Goal: Check status: Check status

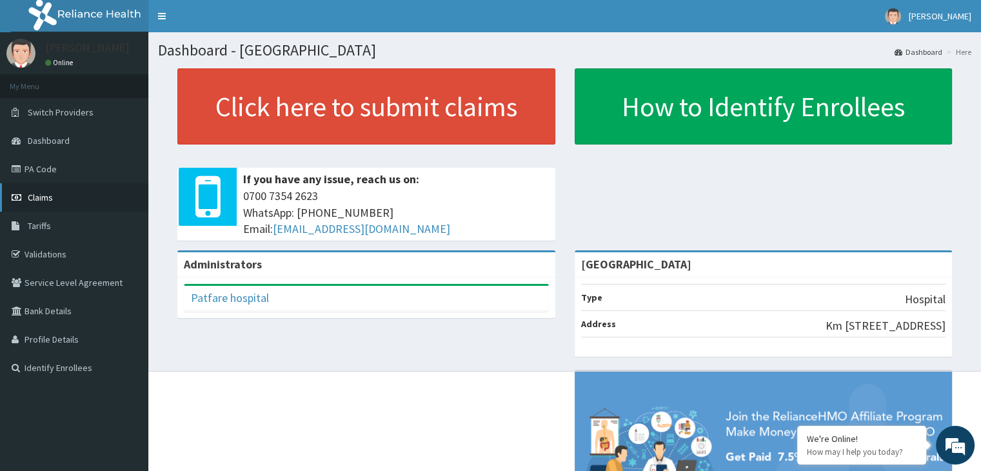
click at [41, 202] on span "Claims" at bounding box center [40, 198] width 25 height 12
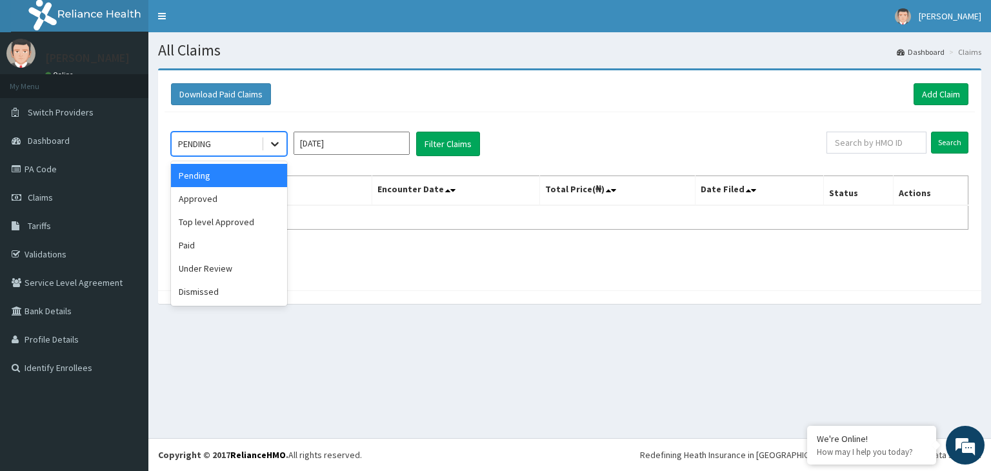
click at [273, 145] on icon at bounding box center [275, 145] width 8 height 5
click at [255, 204] on div "Approved" at bounding box center [229, 198] width 116 height 23
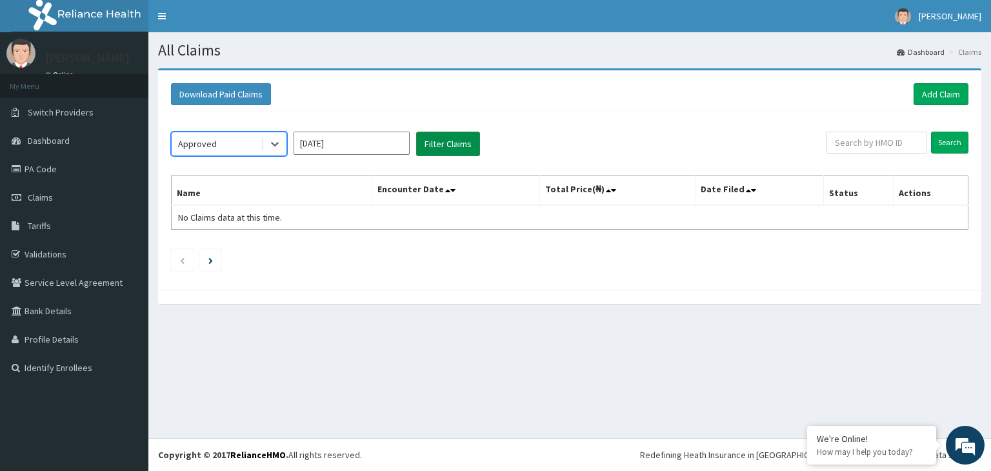
click at [441, 147] on button "Filter Claims" at bounding box center [448, 144] width 64 height 25
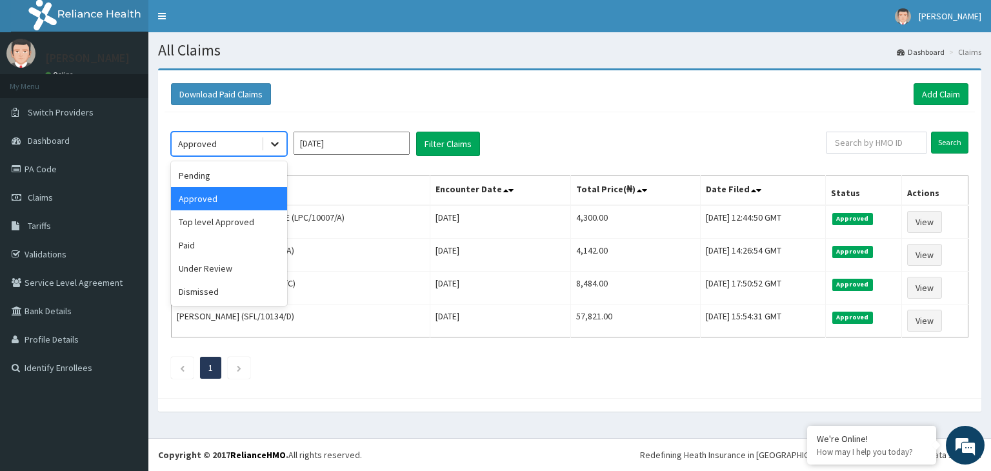
click at [277, 144] on icon at bounding box center [274, 143] width 13 height 13
click at [250, 245] on div "Paid" at bounding box center [229, 244] width 116 height 23
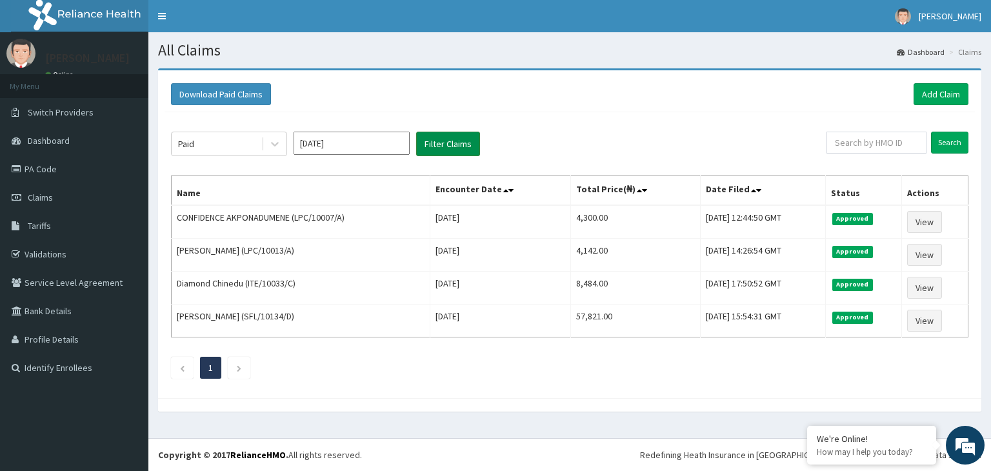
click at [464, 148] on button "Filter Claims" at bounding box center [448, 144] width 64 height 25
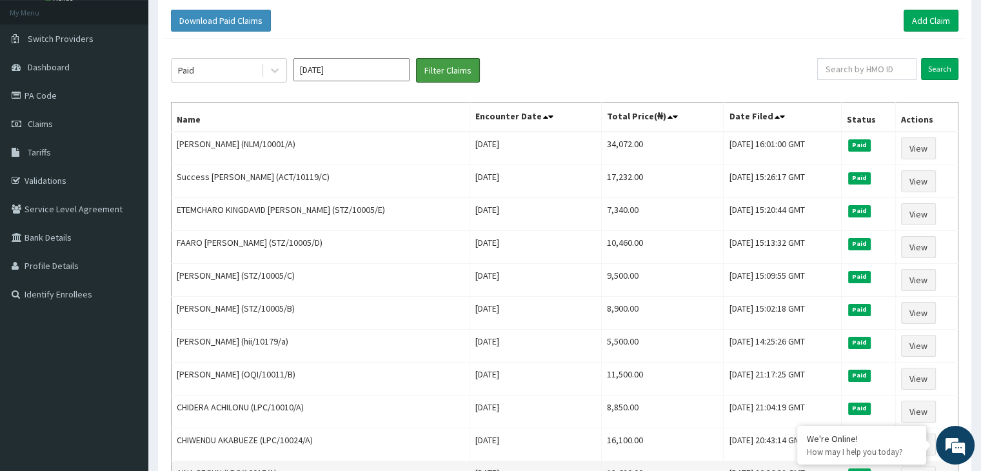
scroll to position [46, 0]
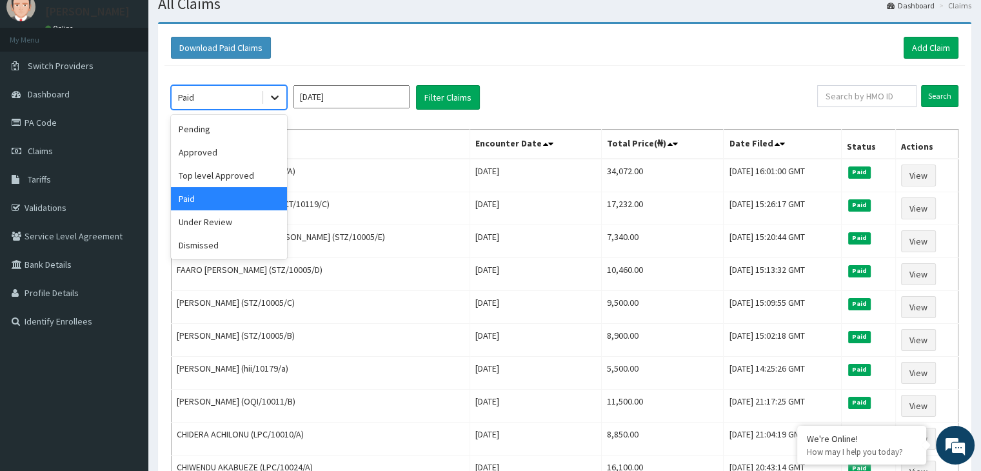
click at [275, 104] on div at bounding box center [274, 97] width 23 height 23
click at [243, 228] on div "Under Review" at bounding box center [229, 221] width 116 height 23
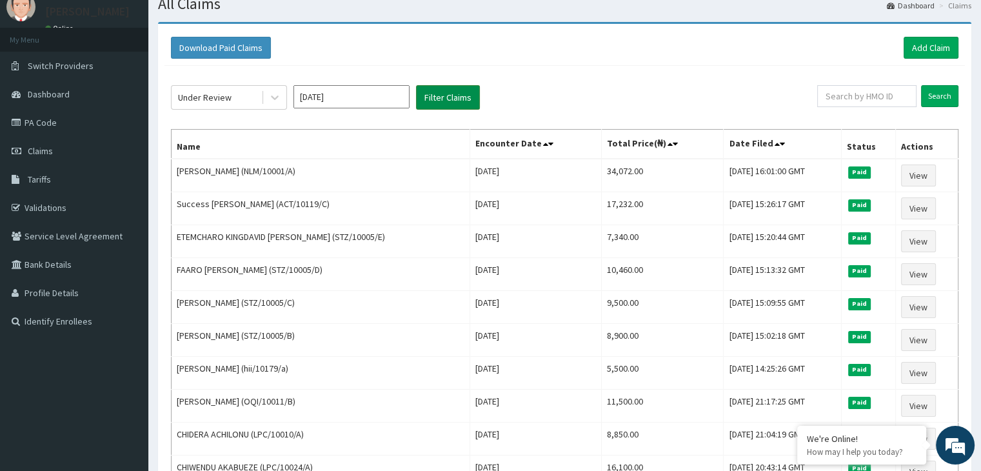
click at [450, 98] on button "Filter Claims" at bounding box center [448, 97] width 64 height 25
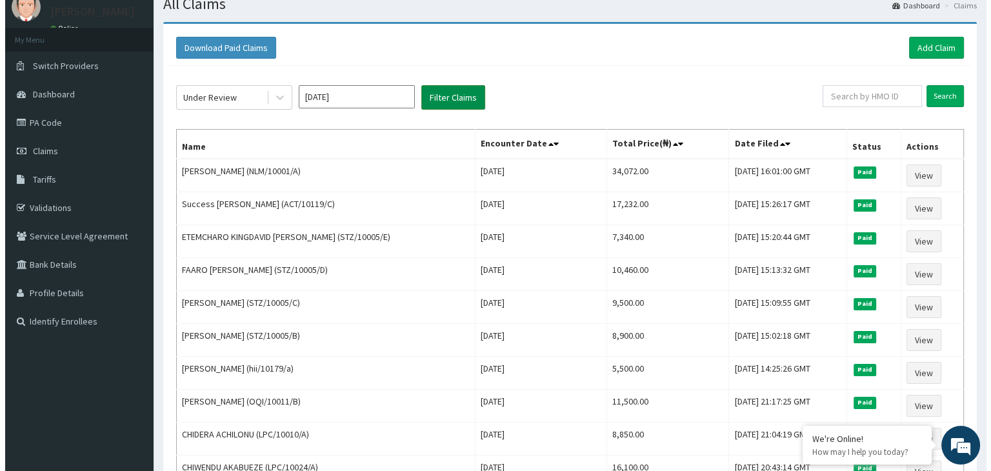
scroll to position [0, 0]
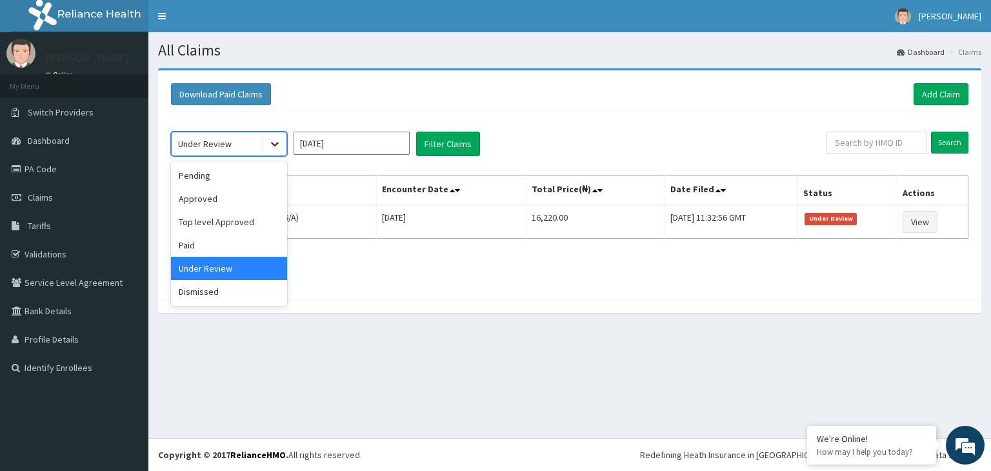
click at [273, 140] on icon at bounding box center [274, 143] width 13 height 13
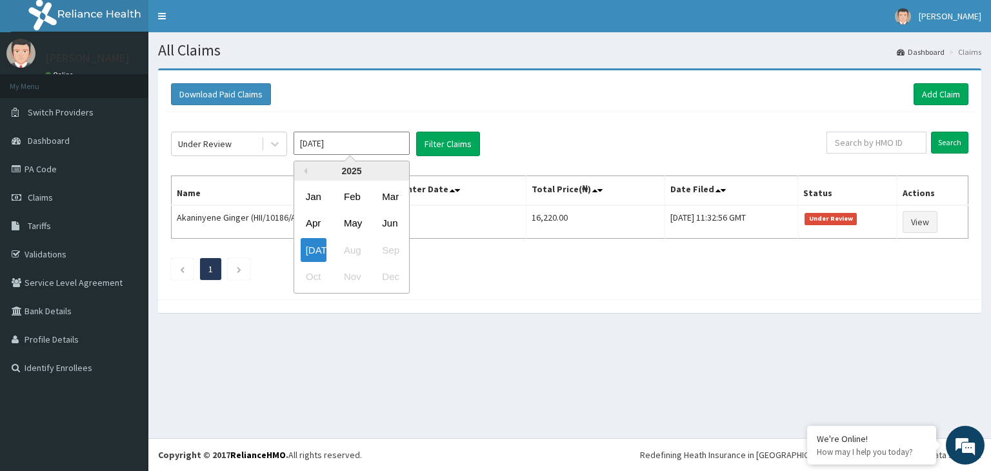
click at [355, 132] on input "[DATE]" at bounding box center [351, 143] width 116 height 23
